Goal: Transaction & Acquisition: Subscribe to service/newsletter

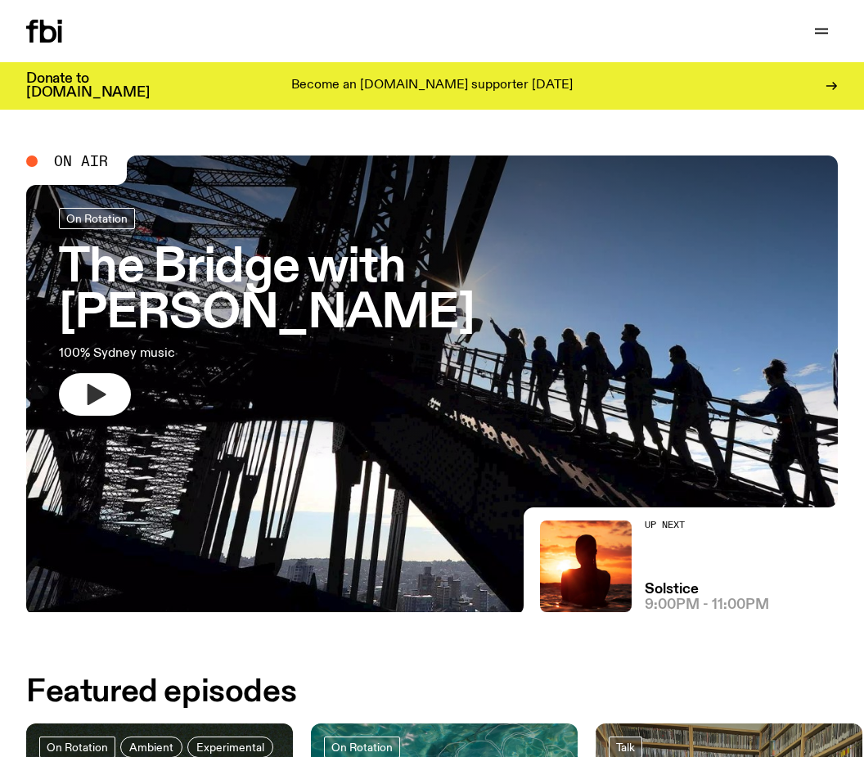
click at [99, 384] on icon "button" at bounding box center [97, 394] width 19 height 21
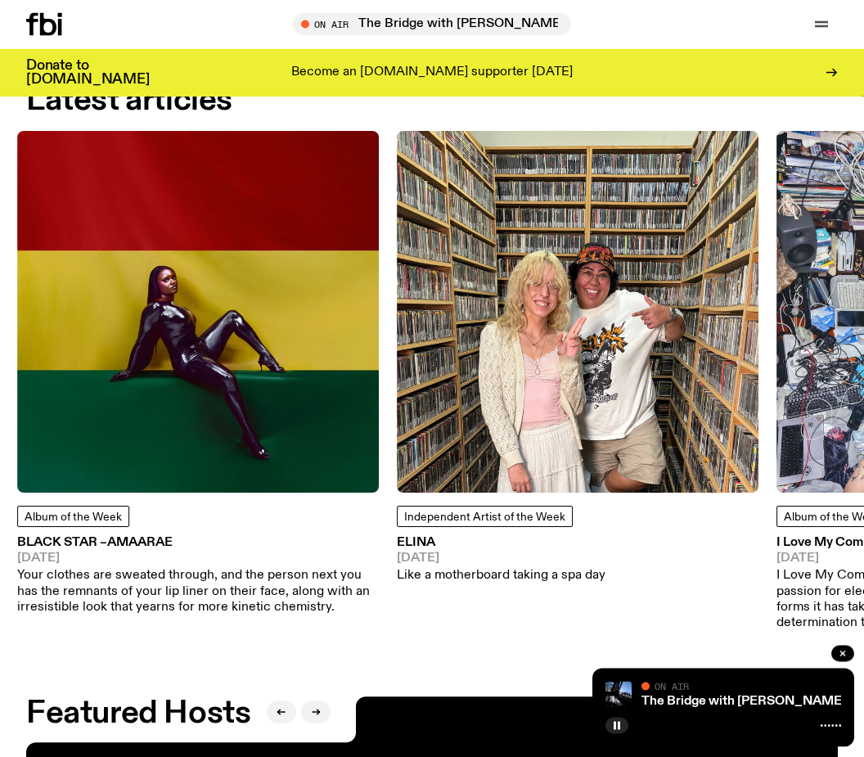
scroll to position [1635, 0]
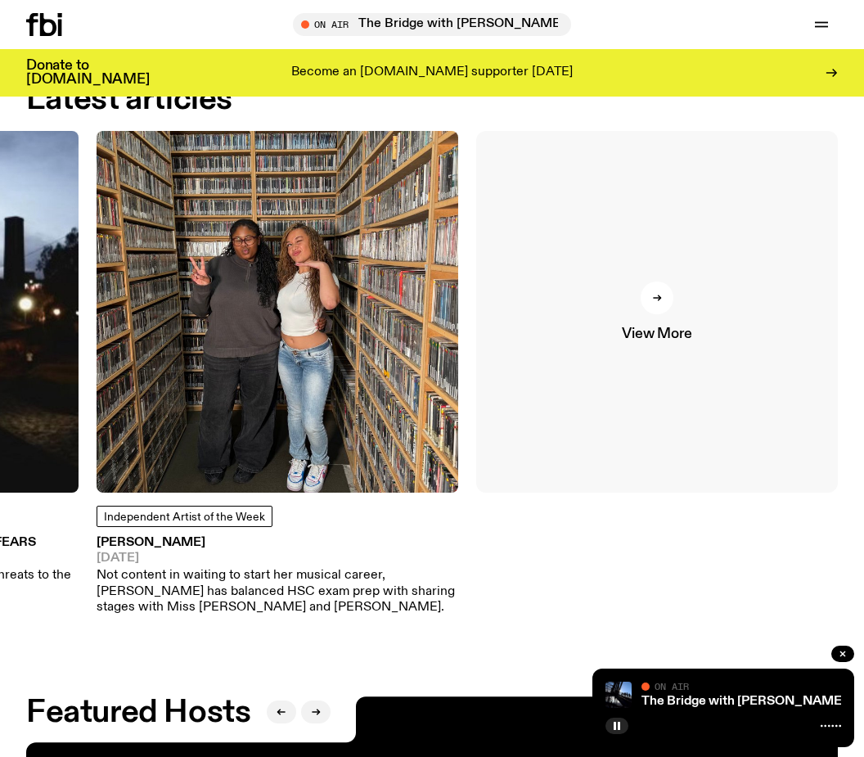
click at [658, 300] on icon at bounding box center [657, 298] width 10 height 10
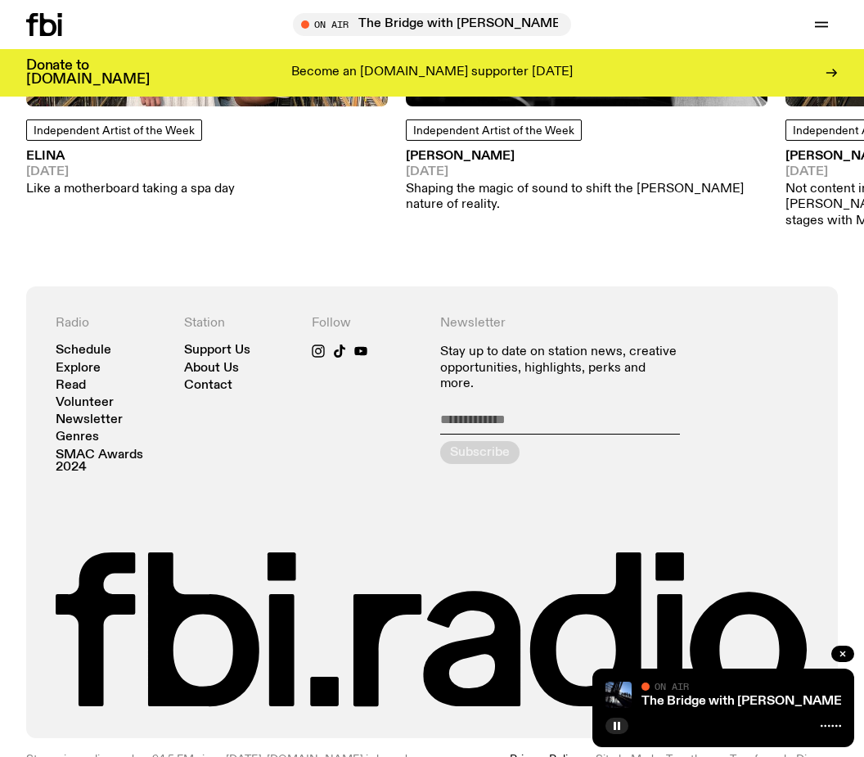
scroll to position [1698, 0]
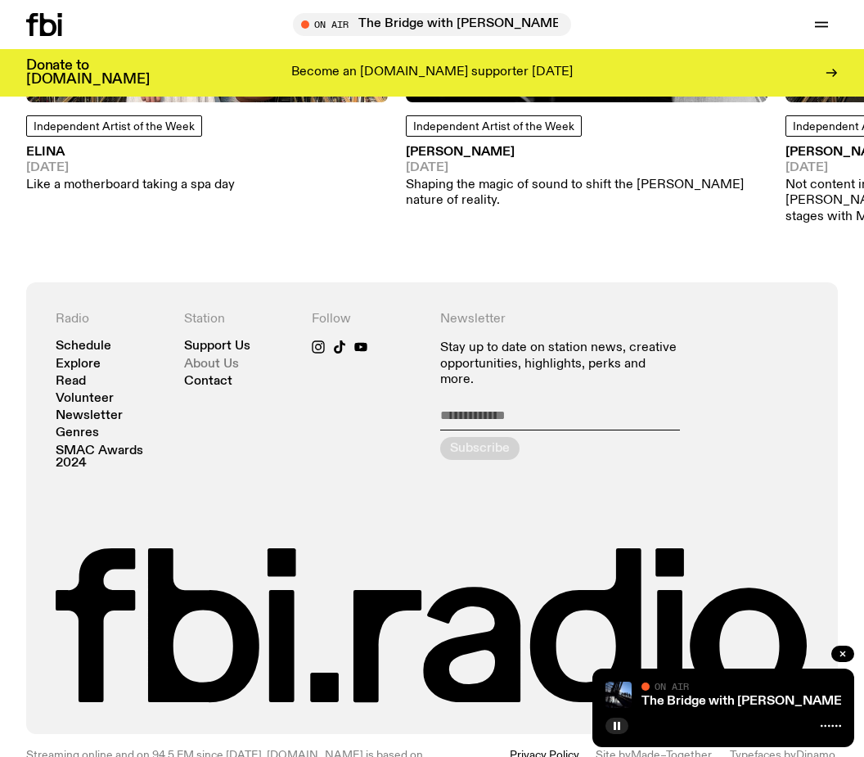
click at [227, 358] on link "About Us" at bounding box center [211, 364] width 55 height 12
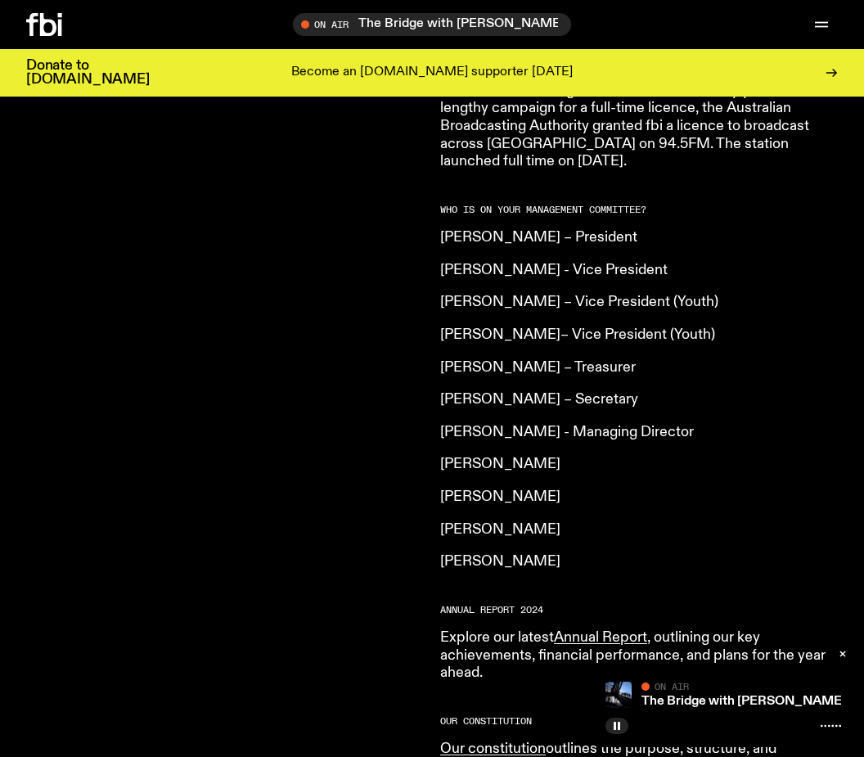
scroll to position [1226, 0]
click at [463, 488] on p "Holly Friedlander-Liddicoat" at bounding box center [639, 497] width 398 height 18
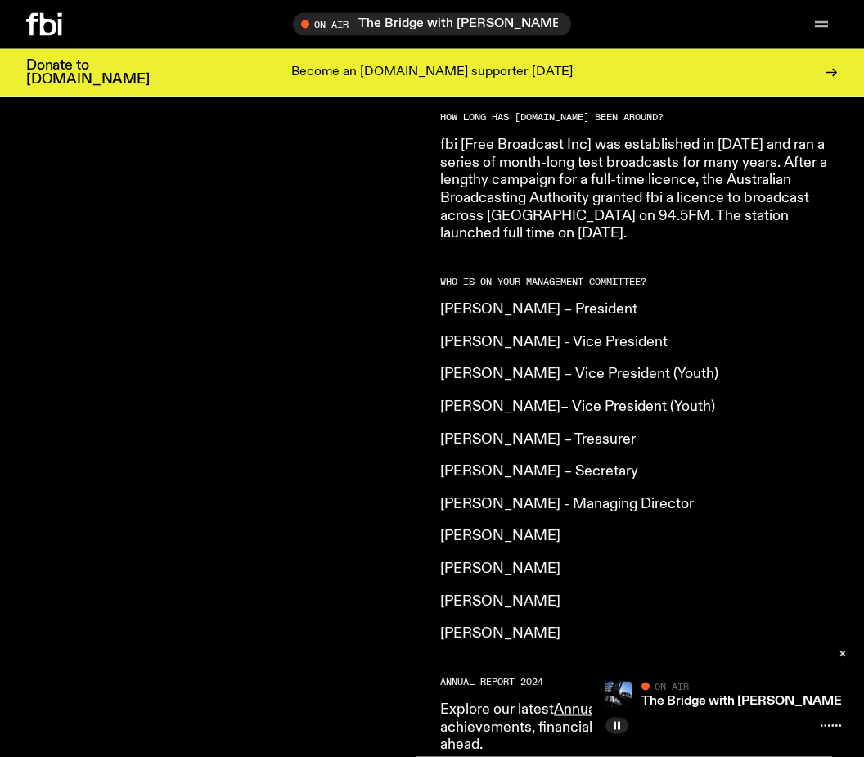
scroll to position [1155, 0]
click at [632, 701] on link "Annual Report" at bounding box center [600, 708] width 93 height 15
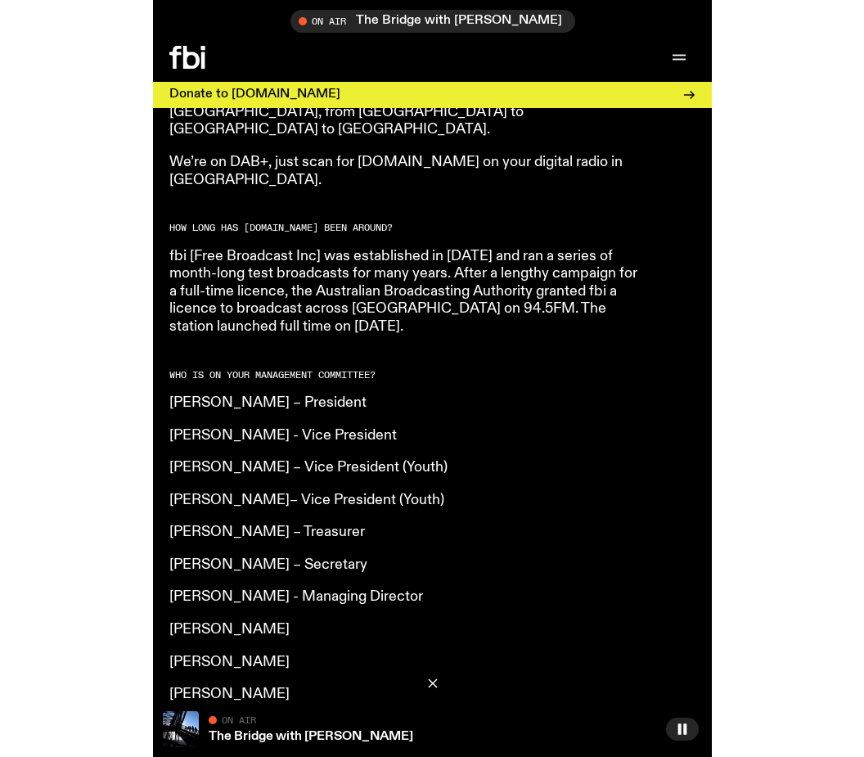
scroll to position [1087, 0]
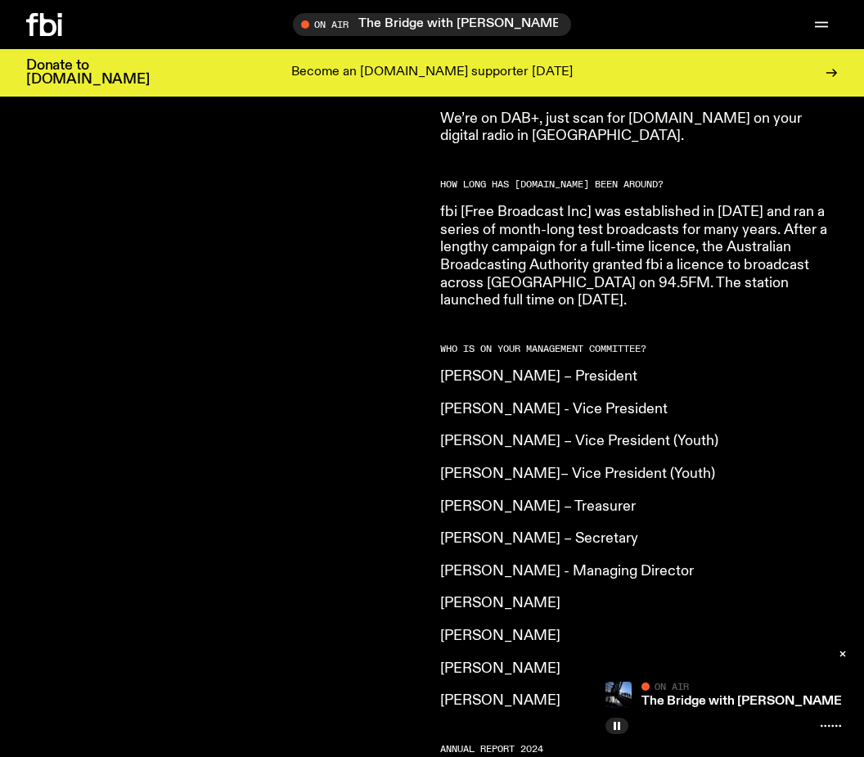
click at [92, 74] on h3 "Donate to [DOMAIN_NAME]" at bounding box center [88, 73] width 124 height 28
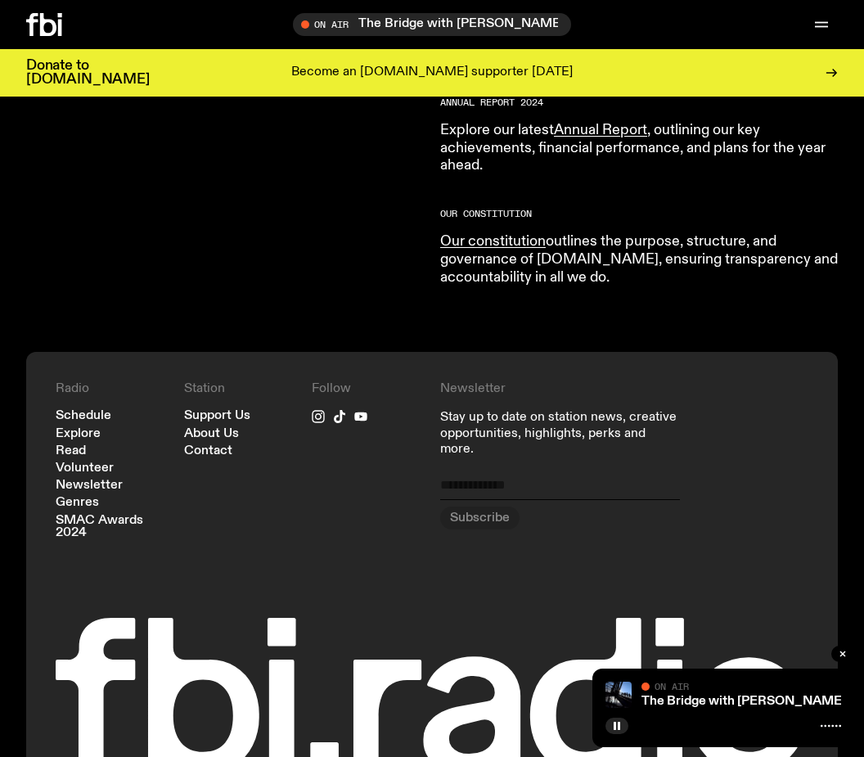
scroll to position [1764, 0]
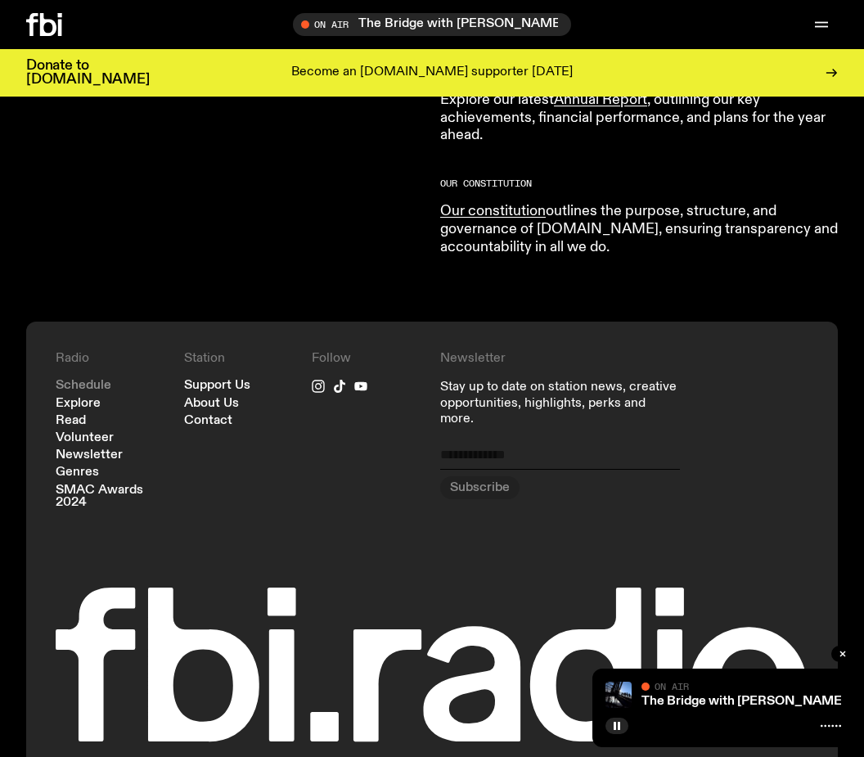
click at [96, 380] on link "Schedule" at bounding box center [84, 386] width 56 height 12
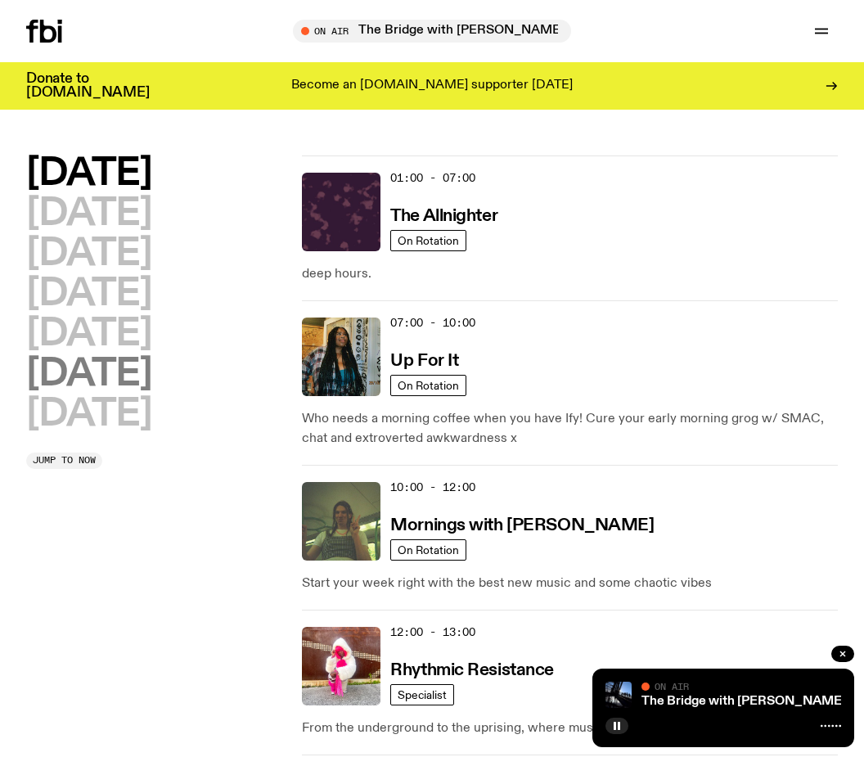
click at [151, 376] on h2 "Saturday" at bounding box center [88, 374] width 125 height 37
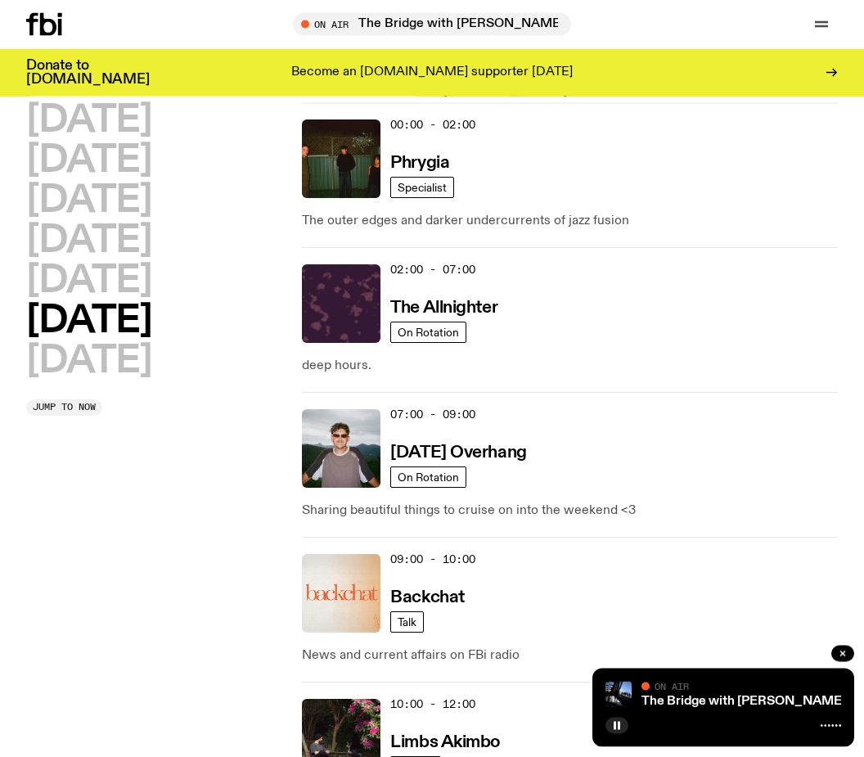
scroll to position [46, 0]
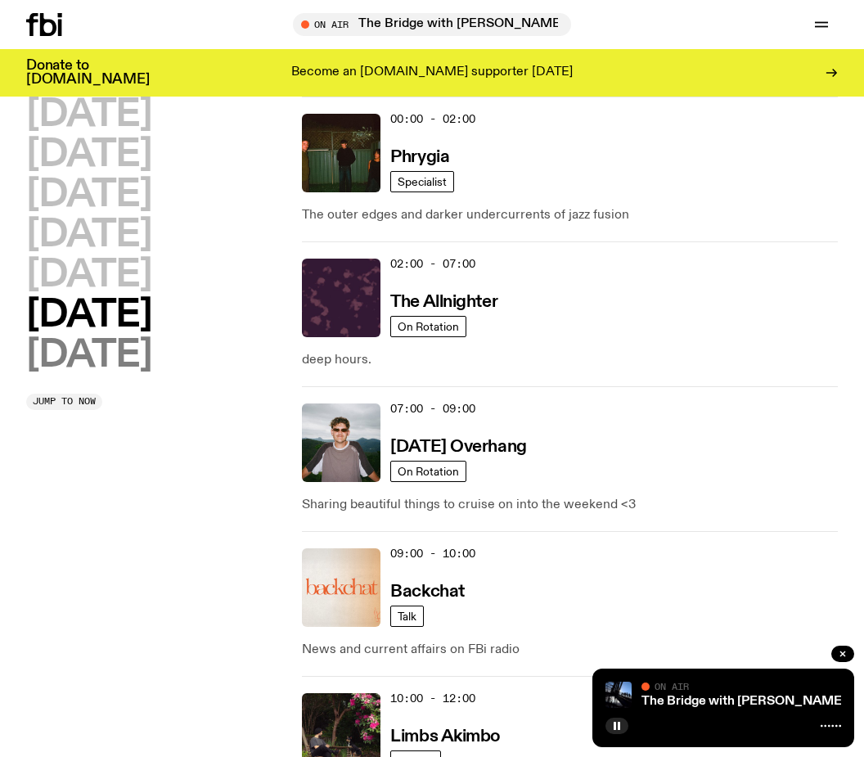
click at [110, 368] on h2 "Sunday" at bounding box center [88, 355] width 125 height 37
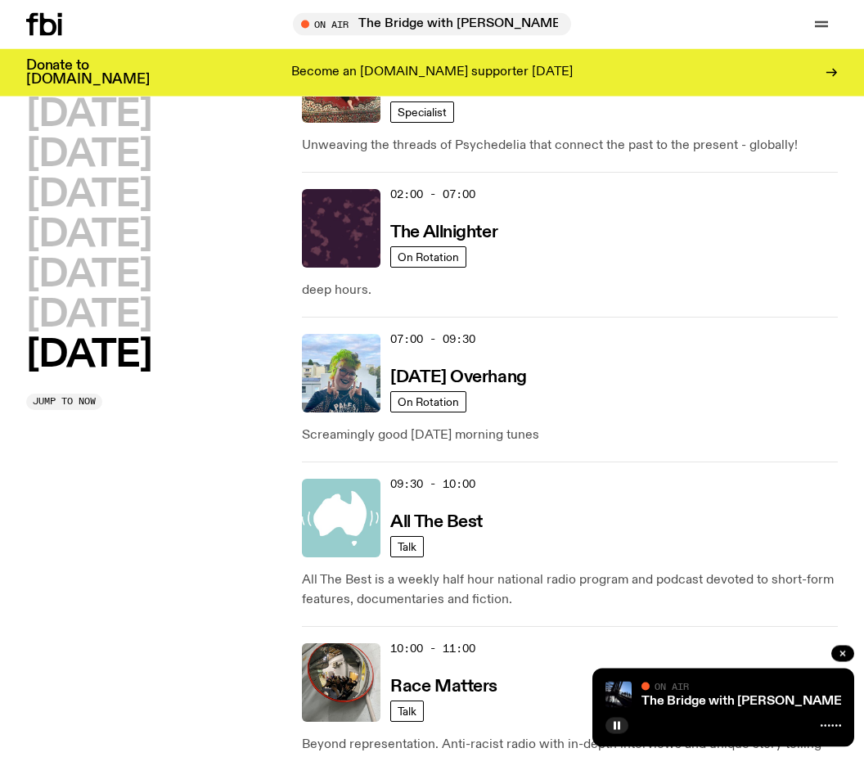
scroll to position [0, 0]
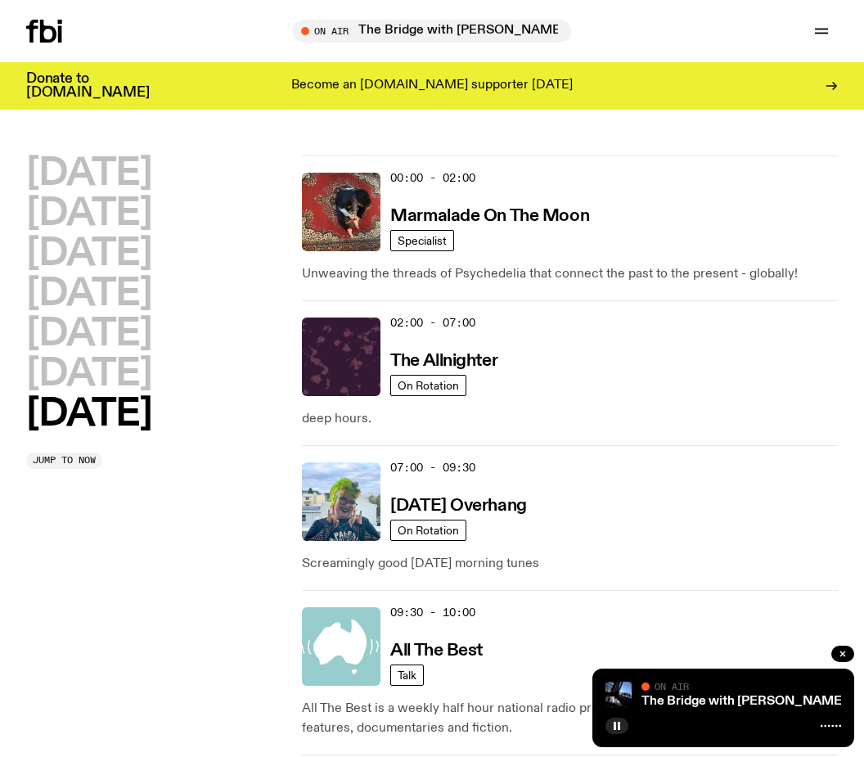
click at [832, 88] on icon at bounding box center [831, 85] width 13 height 13
click at [44, 38] on icon at bounding box center [48, 31] width 16 height 23
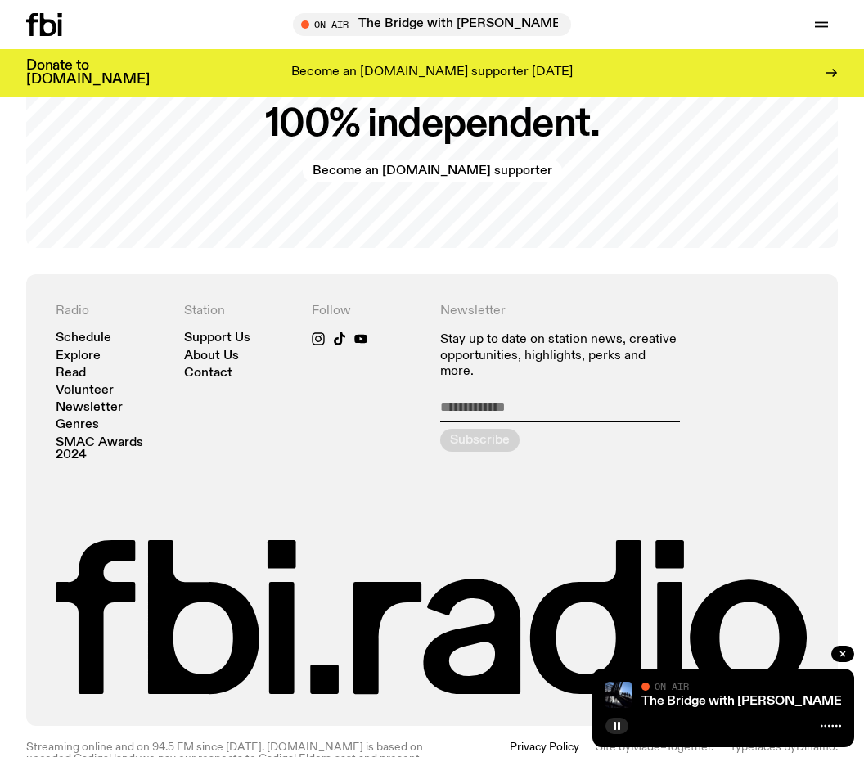
scroll to position [2950, 0]
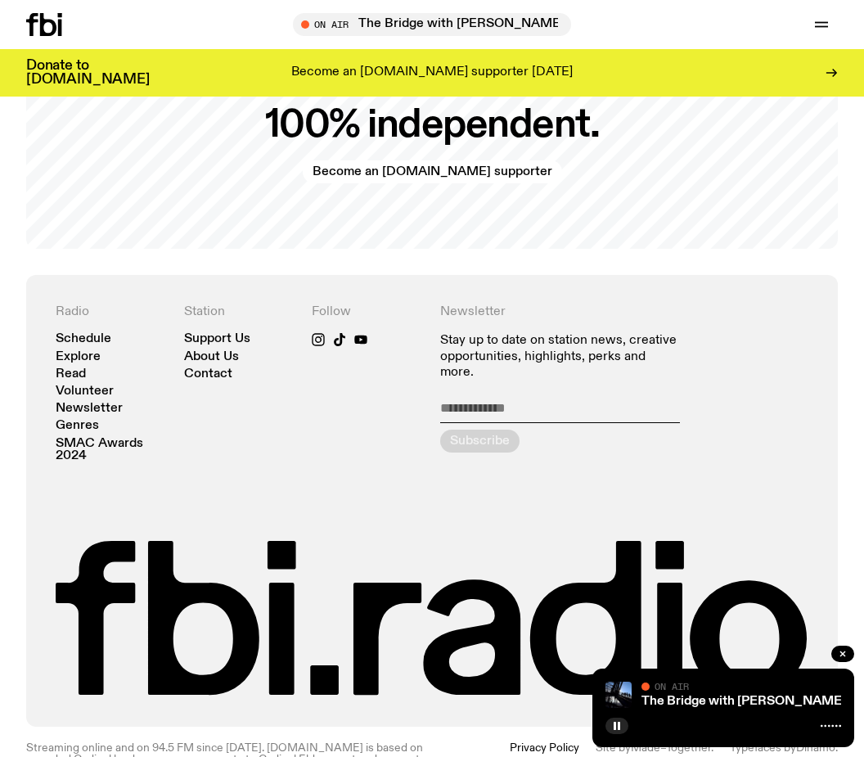
click at [453, 400] on input "email" at bounding box center [560, 411] width 240 height 23
type input "**********"
click at [487, 430] on icon "submit" at bounding box center [479, 440] width 21 height 21
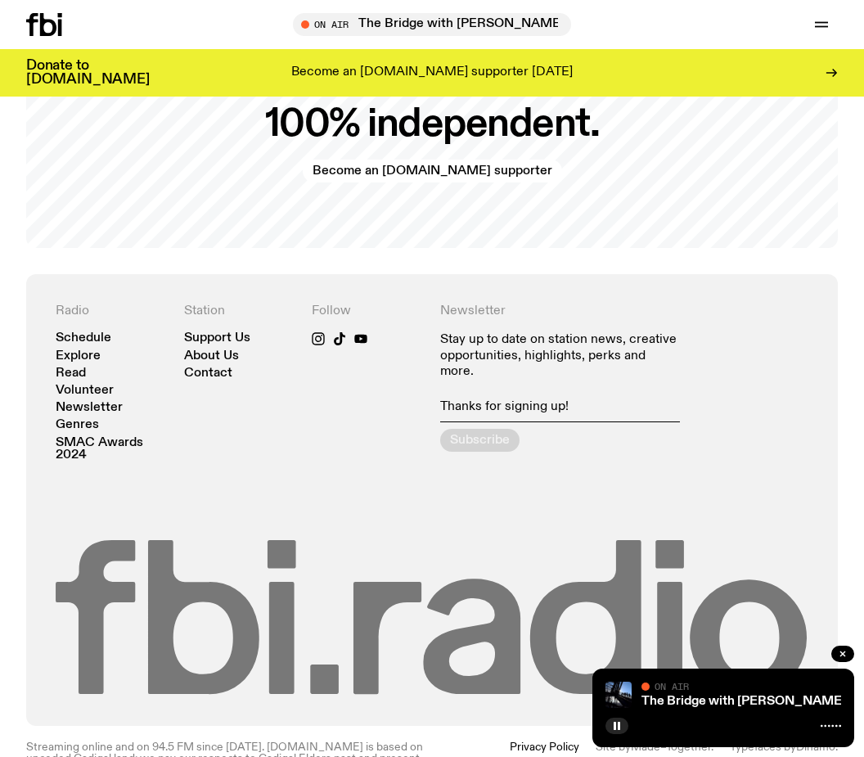
scroll to position [2964, 0]
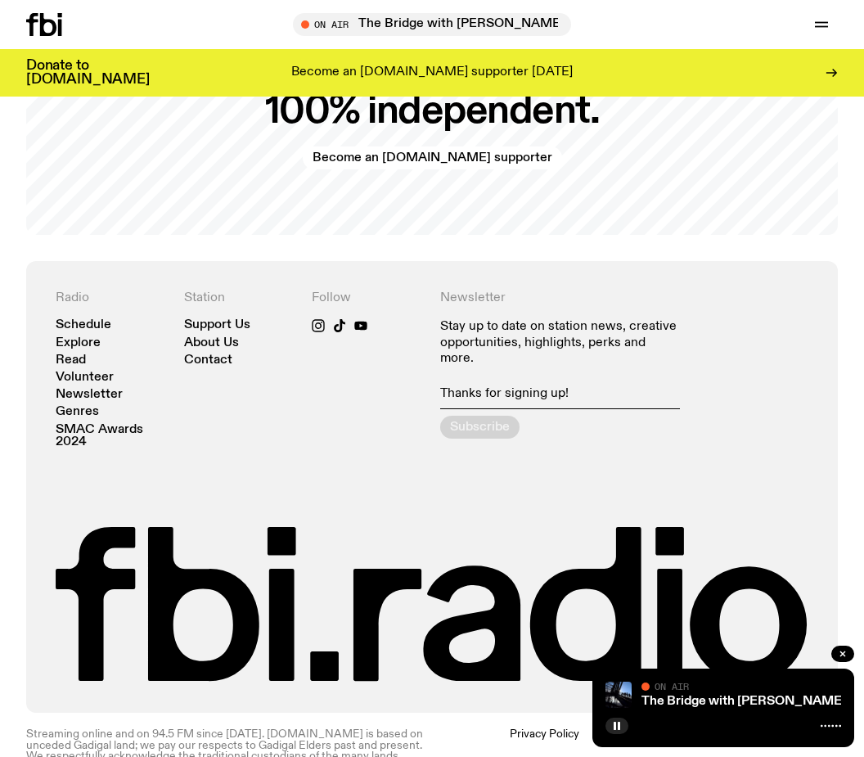
click at [659, 747] on div "The Bridge with Amelia Sparke On Air On Air" at bounding box center [723, 707] width 262 height 79
click at [619, 730] on rect "button" at bounding box center [619, 725] width 2 height 8
click at [618, 734] on button "button" at bounding box center [616, 725] width 23 height 16
click at [821, 27] on icon "button" at bounding box center [821, 27] width 13 height 0
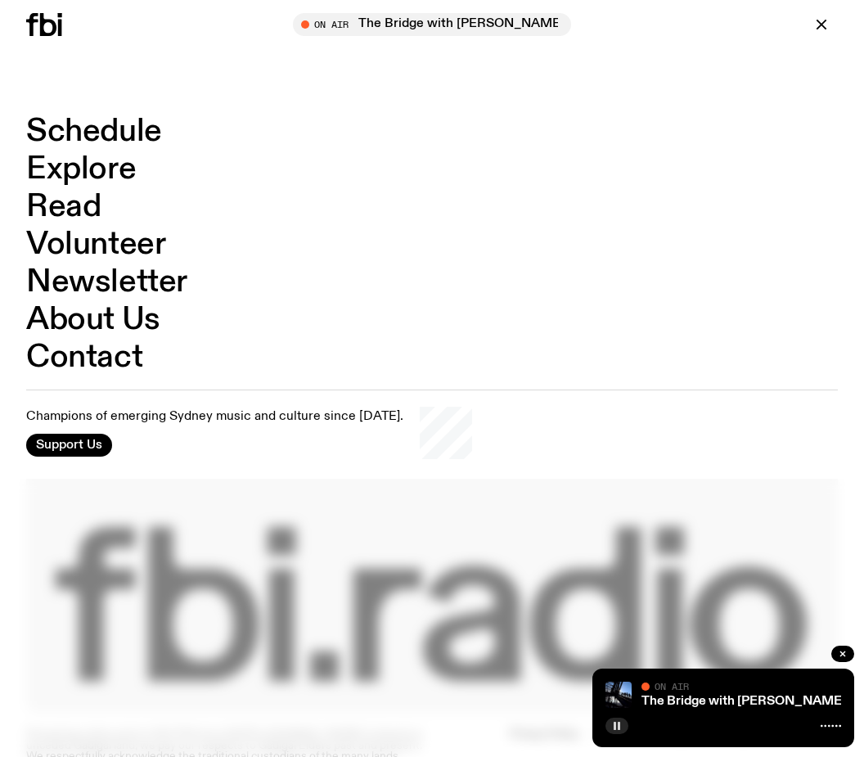
click at [617, 730] on icon "button" at bounding box center [617, 726] width 10 height 10
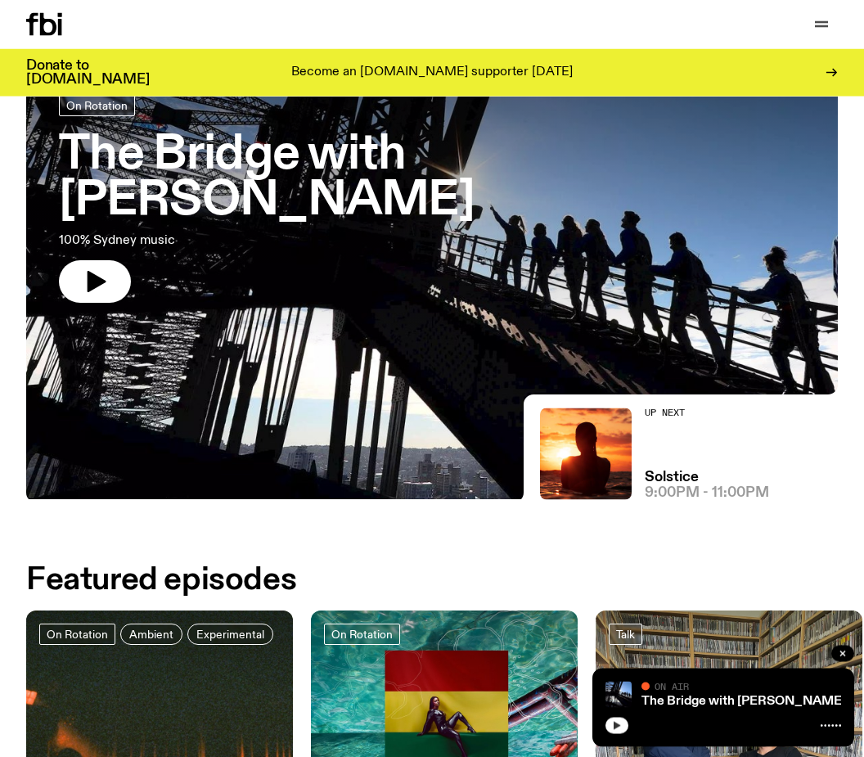
scroll to position [0, 0]
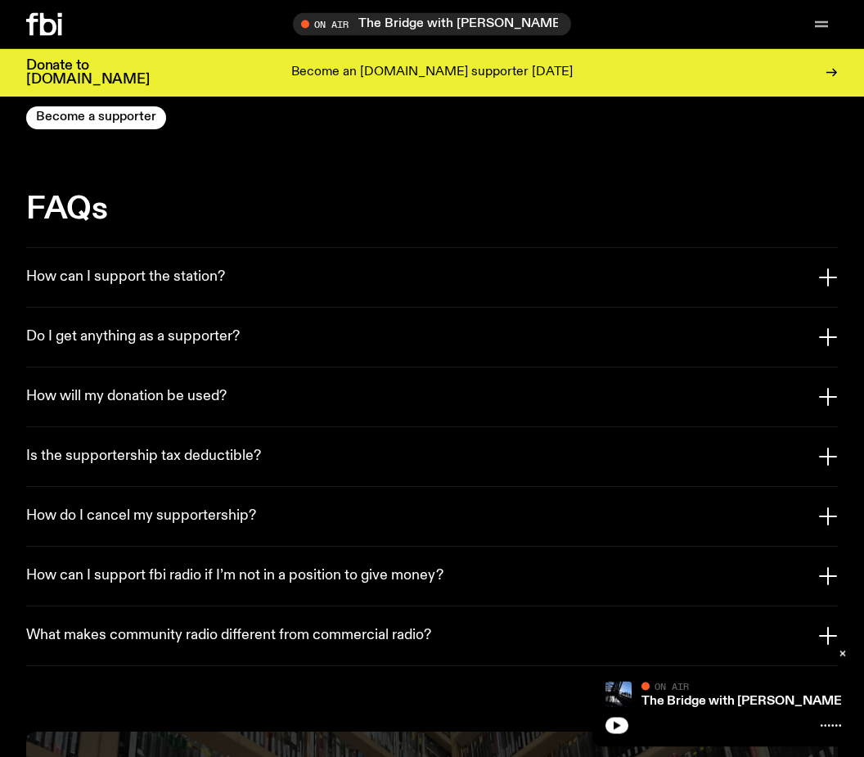
scroll to position [2888, 0]
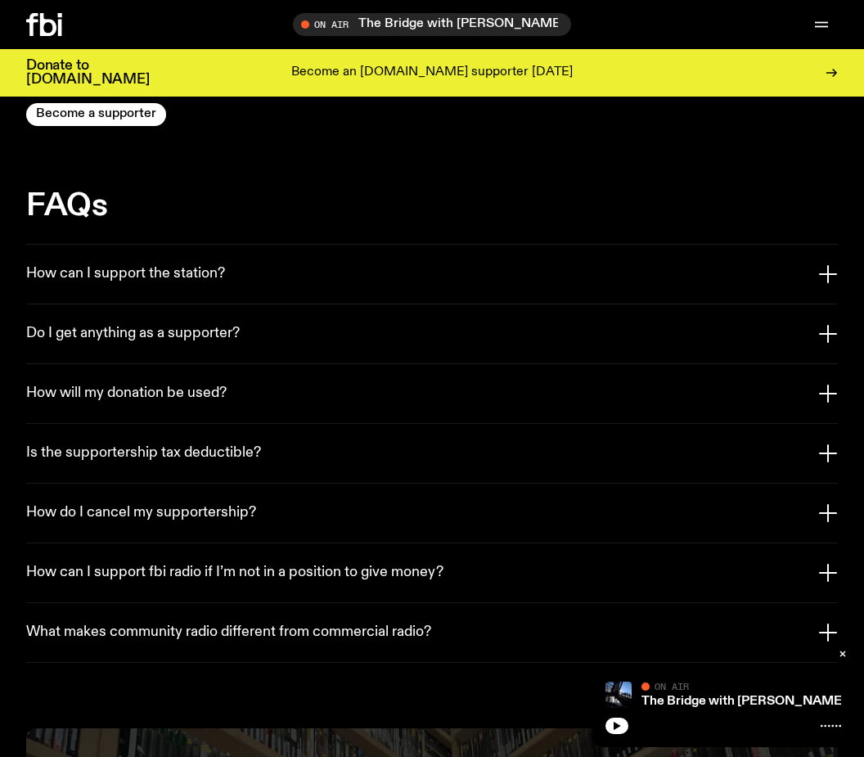
click at [826, 274] on icon "button" at bounding box center [828, 274] width 16 height 0
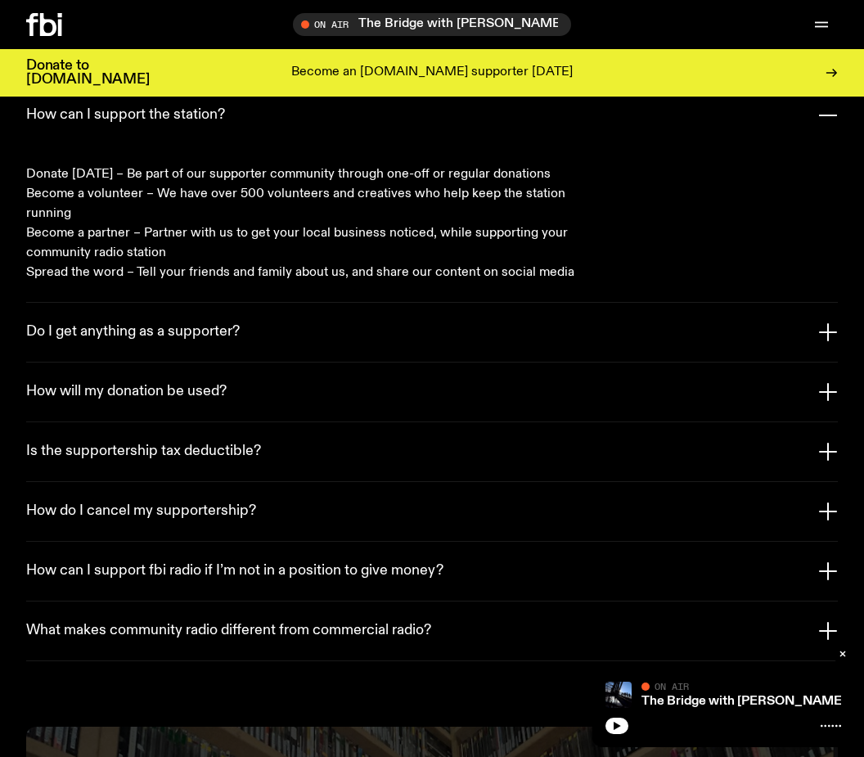
scroll to position [3048, 0]
click at [822, 331] on icon "button" at bounding box center [828, 331] width 16 height 0
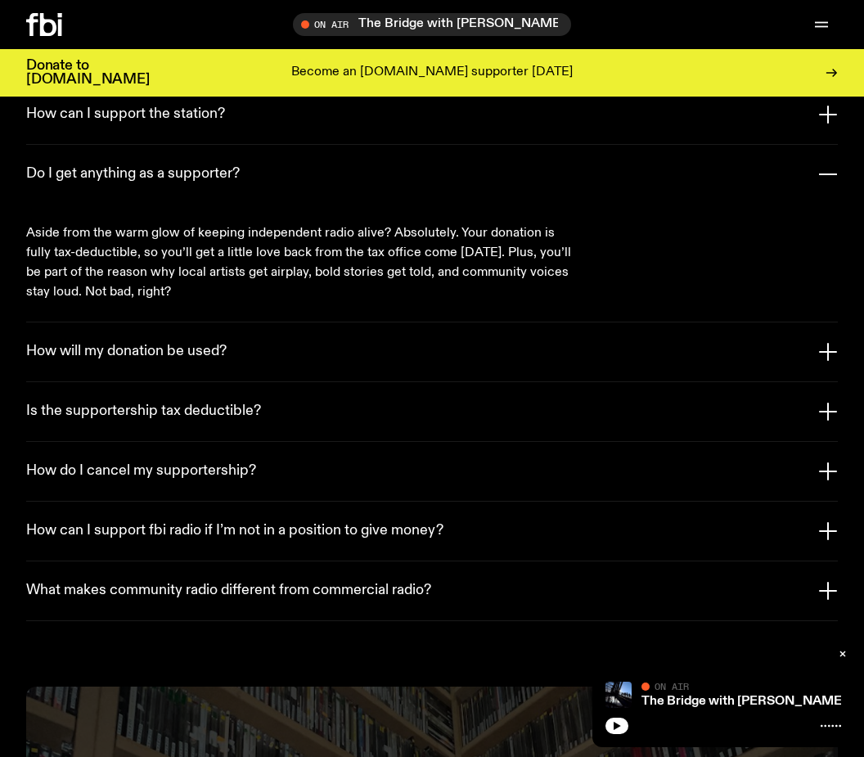
click at [816, 322] on button "How will my donation be used?" at bounding box center [431, 351] width 811 height 59
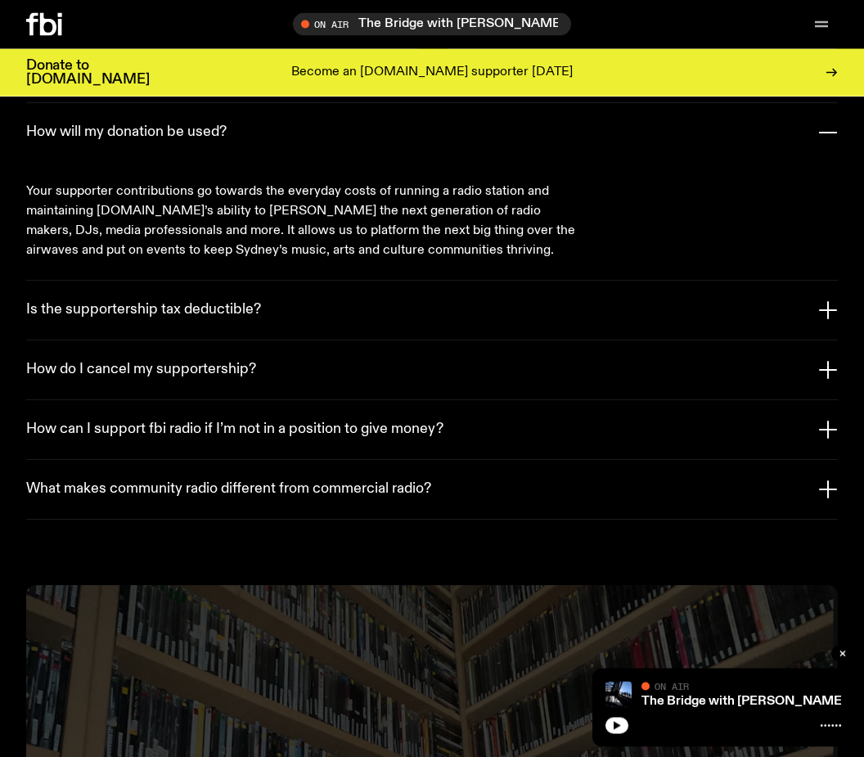
scroll to position [3154, 0]
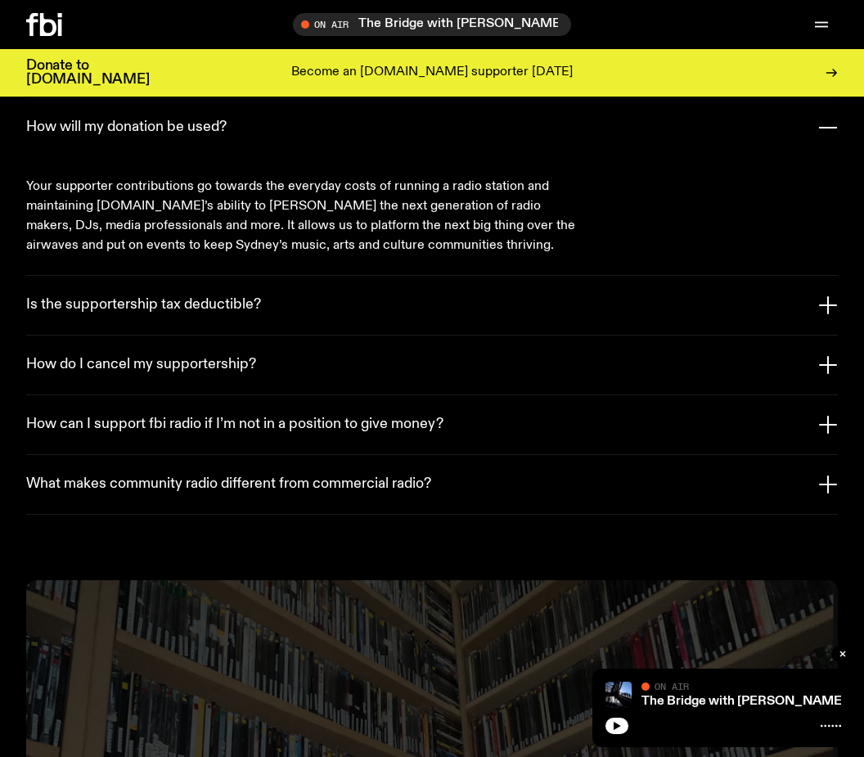
click at [822, 295] on icon "button" at bounding box center [828, 305] width 20 height 20
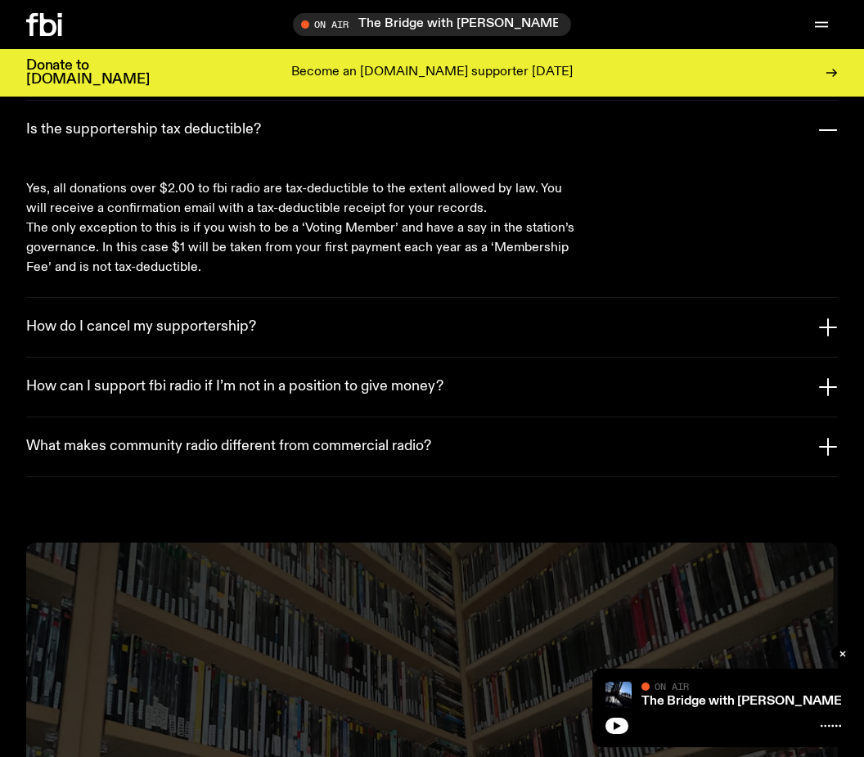
scroll to position [3217, 0]
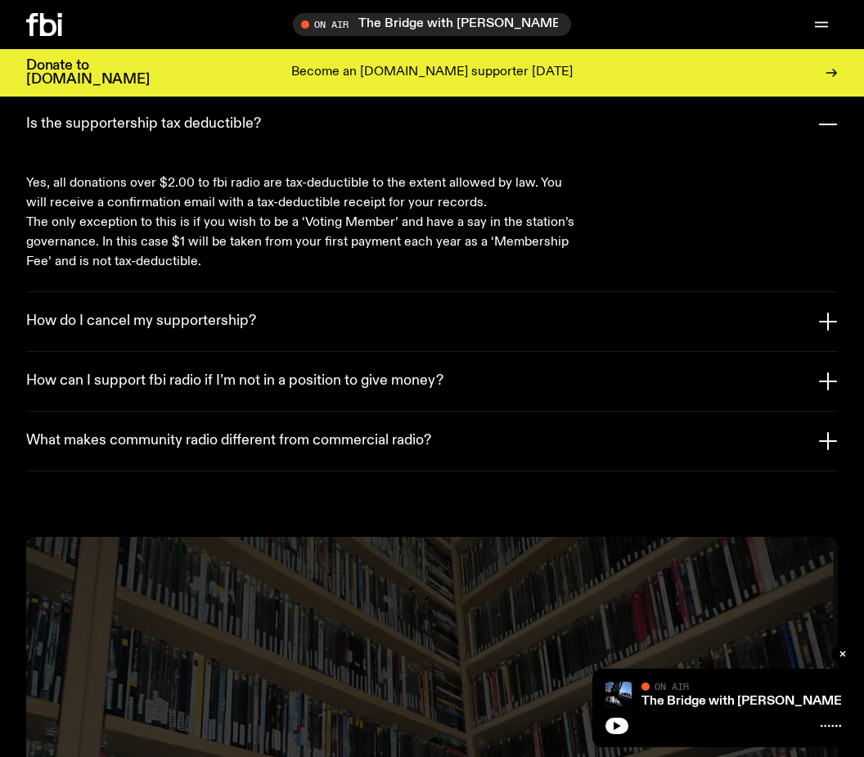
click at [822, 312] on icon "button" at bounding box center [828, 322] width 20 height 20
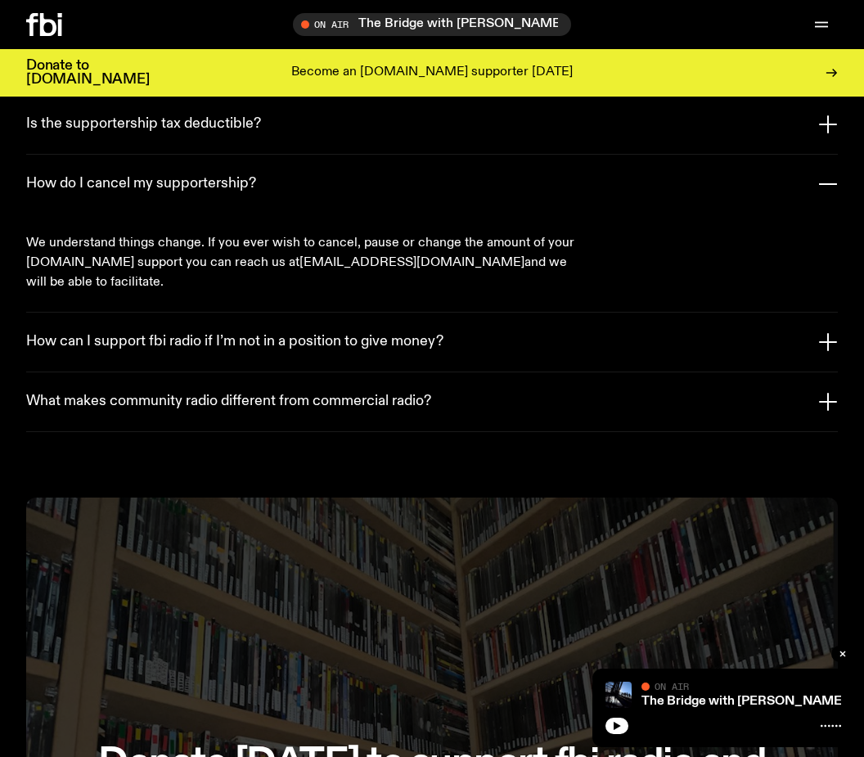
click at [828, 334] on icon "button" at bounding box center [828, 342] width 0 height 16
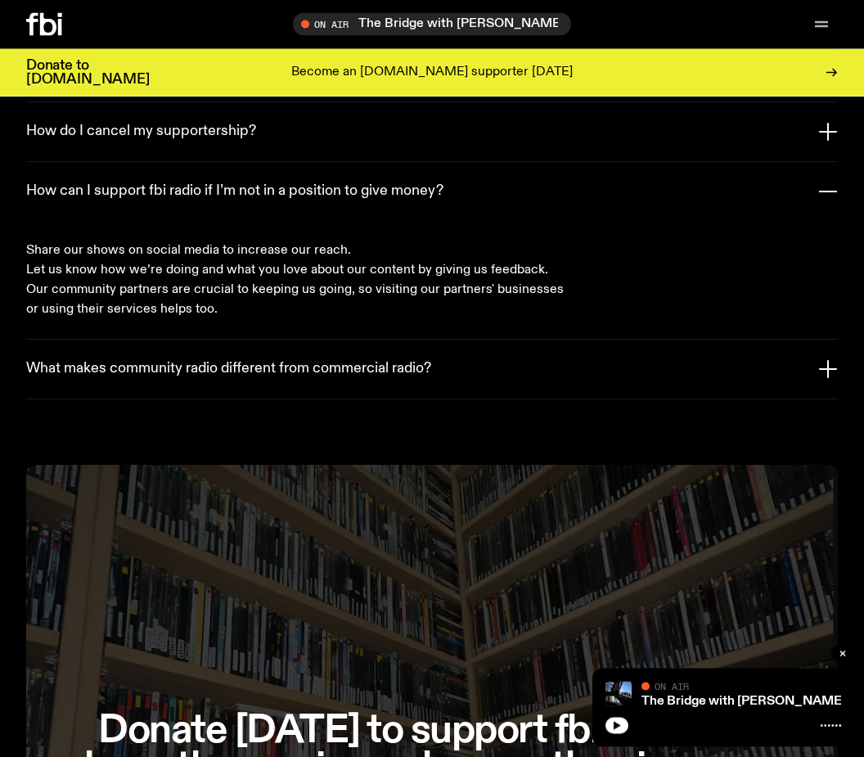
scroll to position [3270, 0]
click at [819, 358] on icon "button" at bounding box center [828, 368] width 20 height 20
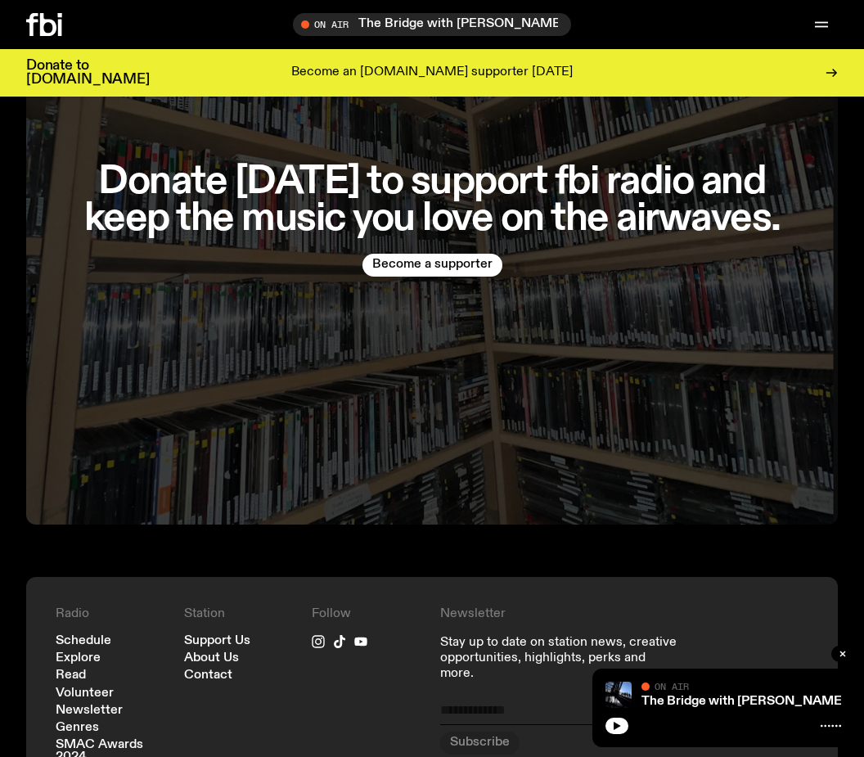
scroll to position [3835, 0]
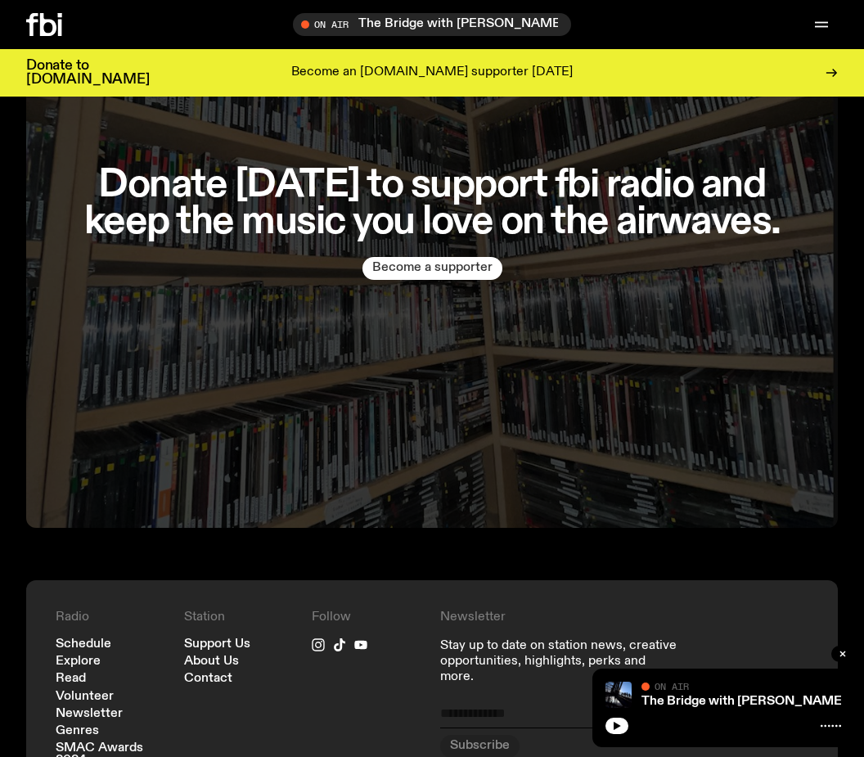
click at [448, 257] on button "Become a supporter" at bounding box center [432, 268] width 140 height 23
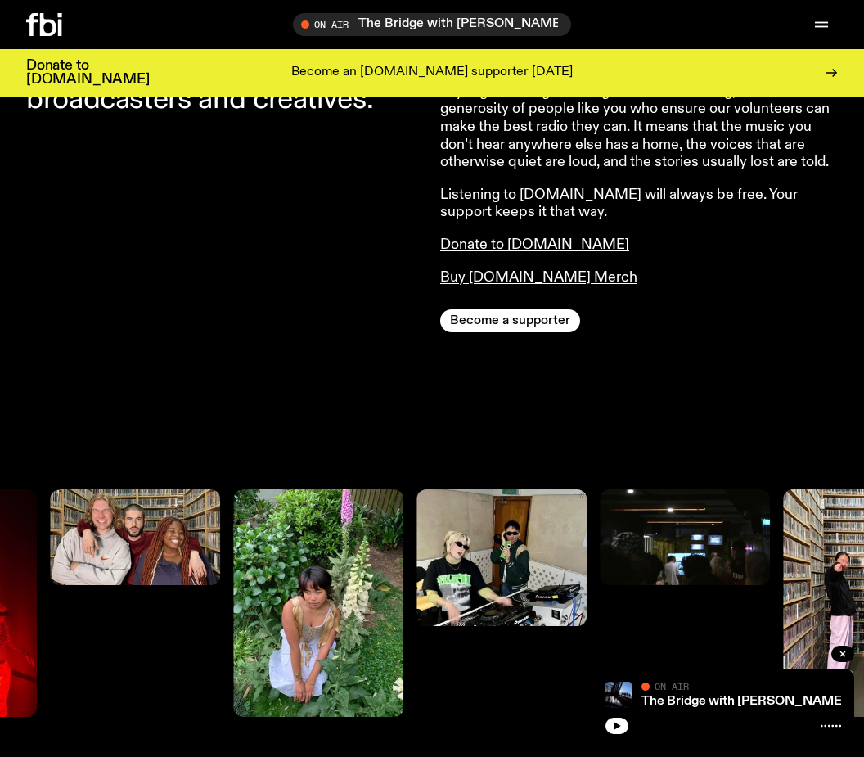
scroll to position [702, 0]
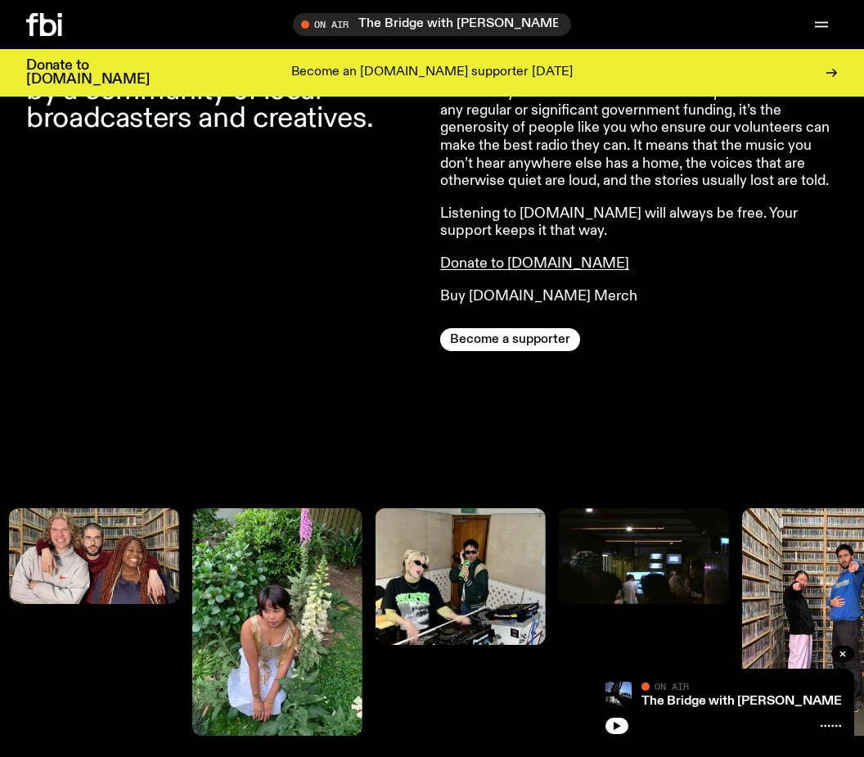
click at [512, 290] on link "Buy [DOMAIN_NAME] Merch" at bounding box center [538, 296] width 197 height 15
